Goal: Information Seeking & Learning: Understand process/instructions

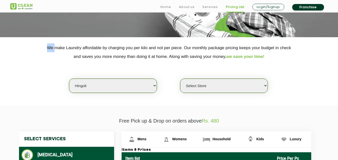
scroll to position [78, 0]
click at [120, 81] on select "Select city [GEOGRAPHIC_DATA] [GEOGRAPHIC_DATA] [GEOGRAPHIC_DATA] [GEOGRAPHIC_D…" at bounding box center [113, 86] width 88 height 14
select select "16"
click at [69, 79] on select "Select city [GEOGRAPHIC_DATA] [GEOGRAPHIC_DATA] [GEOGRAPHIC_DATA] [GEOGRAPHIC_D…" at bounding box center [113, 86] width 88 height 14
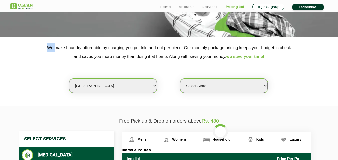
select select "0"
click at [215, 87] on select "Select Store UClean Powai UClean Deonar UClean LBS Marg UClean Chembur UClean W…" at bounding box center [224, 86] width 88 height 14
click at [91, 85] on select "Select city [GEOGRAPHIC_DATA] [GEOGRAPHIC_DATA] [GEOGRAPHIC_DATA] [GEOGRAPHIC_D…" at bounding box center [113, 86] width 88 height 14
select select "4"
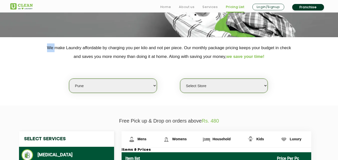
click at [123, 87] on select "Select city [GEOGRAPHIC_DATA] [GEOGRAPHIC_DATA] [GEOGRAPHIC_DATA] [GEOGRAPHIC_D…" at bounding box center [113, 86] width 88 height 14
click at [207, 84] on select "Select Store [GEOGRAPHIC_DATA] [GEOGRAPHIC_DATA] [GEOGRAPHIC_DATA] [GEOGRAPHIC_…" at bounding box center [224, 86] width 88 height 14
select select "277"
click at [180, 79] on select "Select Store [GEOGRAPHIC_DATA] [GEOGRAPHIC_DATA] [GEOGRAPHIC_DATA] [GEOGRAPHIC_…" at bounding box center [224, 86] width 88 height 14
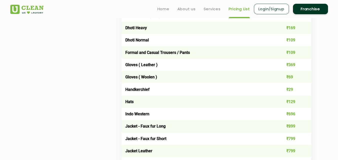
scroll to position [292, 0]
